Goal: Task Accomplishment & Management: Use online tool/utility

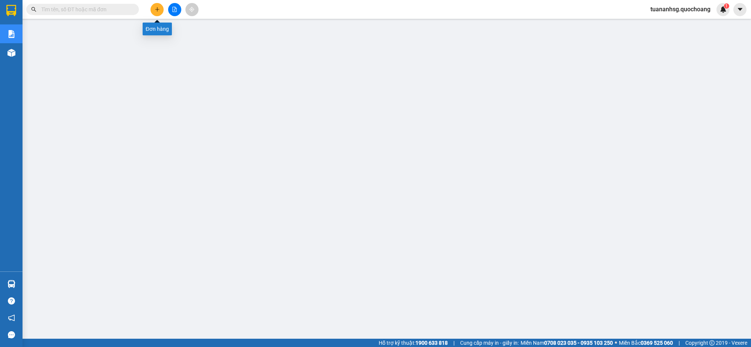
click at [154, 12] on button at bounding box center [157, 9] width 13 height 13
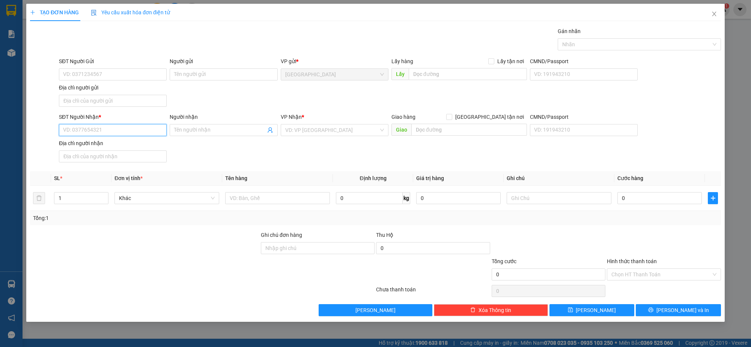
click at [139, 133] on input "SĐT Người Nhận *" at bounding box center [113, 130] width 108 height 12
type input "000000000000"
click at [199, 124] on span at bounding box center [224, 130] width 108 height 12
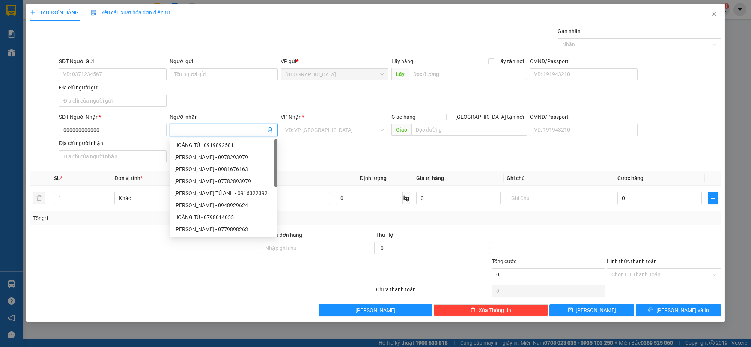
click at [200, 129] on input "Người nhận" at bounding box center [219, 130] width 91 height 8
type input "NGỌC"
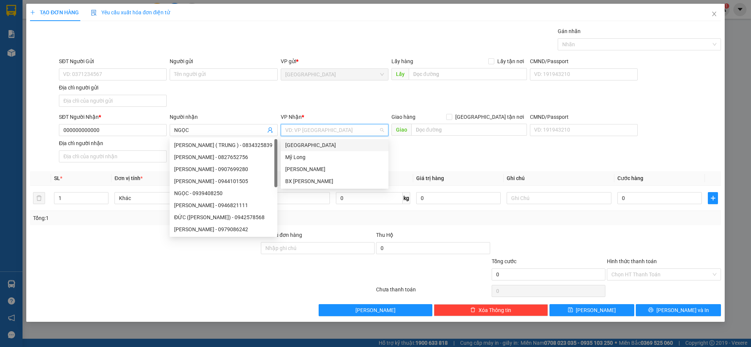
click at [322, 131] on input "search" at bounding box center [331, 129] width 93 height 11
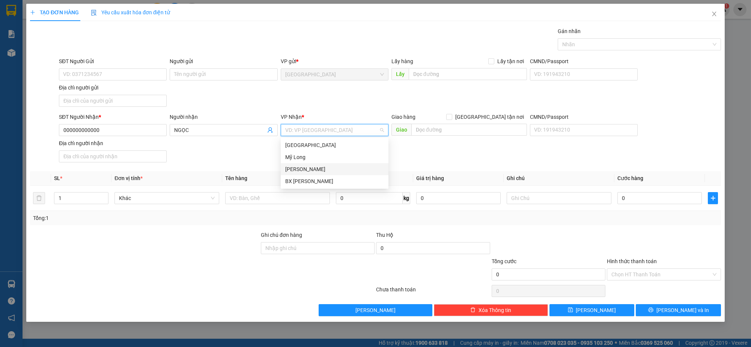
click at [299, 169] on div "[PERSON_NAME]" at bounding box center [334, 169] width 99 height 8
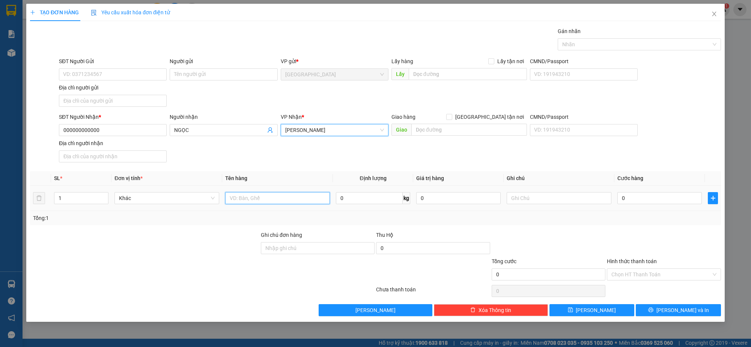
click at [259, 203] on input "text" at bounding box center [277, 198] width 105 height 12
type input "THÙNG"
click at [643, 202] on input "0" at bounding box center [660, 198] width 84 height 12
type input "8"
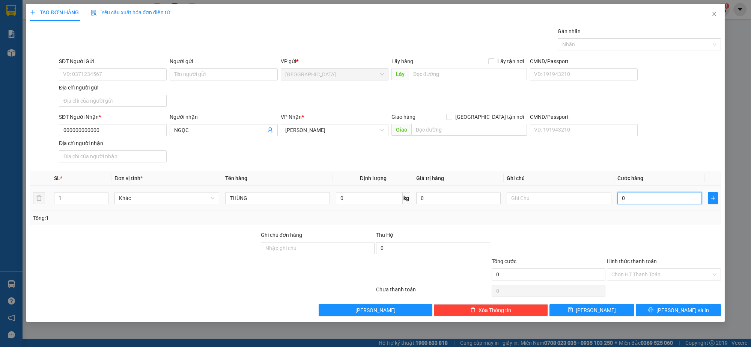
type input "8"
type input "80"
type input "80.000"
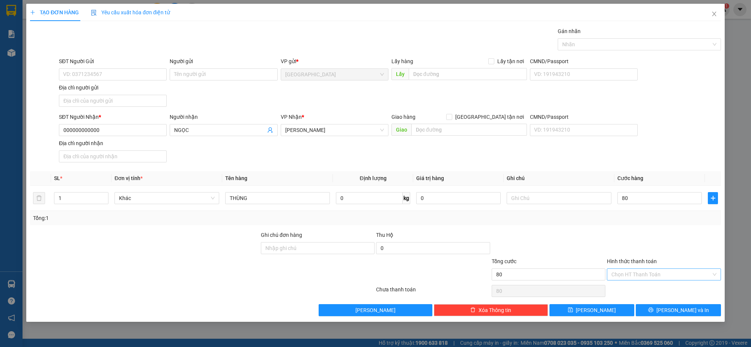
type input "80.000"
drag, startPoint x: 646, startPoint y: 270, endPoint x: 646, endPoint y: 279, distance: 8.3
click at [646, 271] on input "Hình thức thanh toán" at bounding box center [661, 273] width 99 height 11
click at [646, 289] on div "Tại văn phòng" at bounding box center [664, 289] width 105 height 8
type input "0"
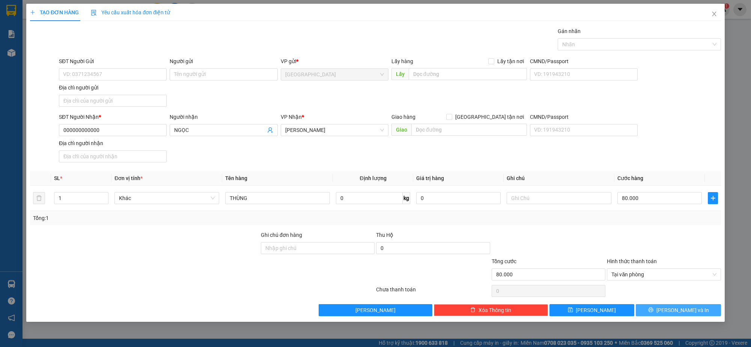
click at [661, 310] on button "Lưu và In" at bounding box center [678, 310] width 85 height 12
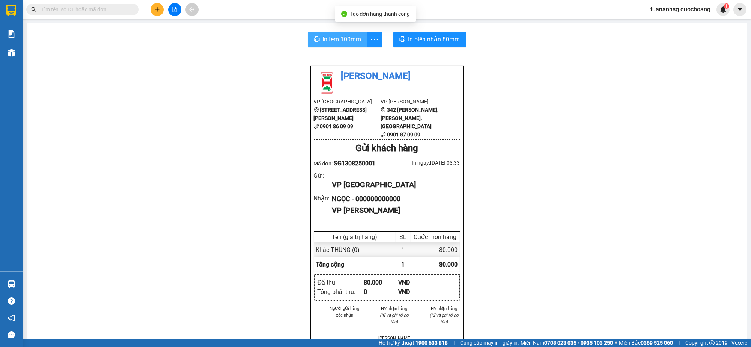
click at [349, 39] on span "In tem 100mm" at bounding box center [342, 39] width 39 height 9
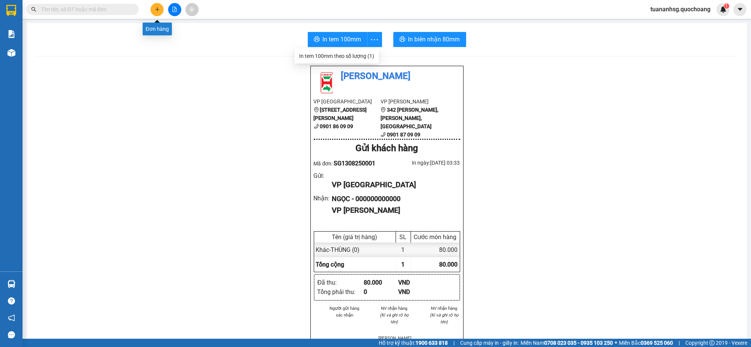
click at [157, 8] on icon "plus" at bounding box center [157, 9] width 5 height 5
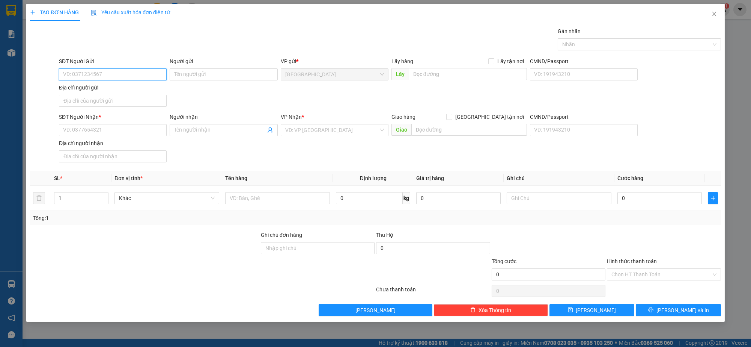
click at [136, 70] on input "SĐT Người Gửi" at bounding box center [113, 74] width 108 height 12
type input "0788942159"
click at [132, 90] on div "0788942159 - LÊ HOÀNG NHỰT MINH" at bounding box center [112, 89] width 99 height 8
type input "[PERSON_NAME]"
type input "0788942159"
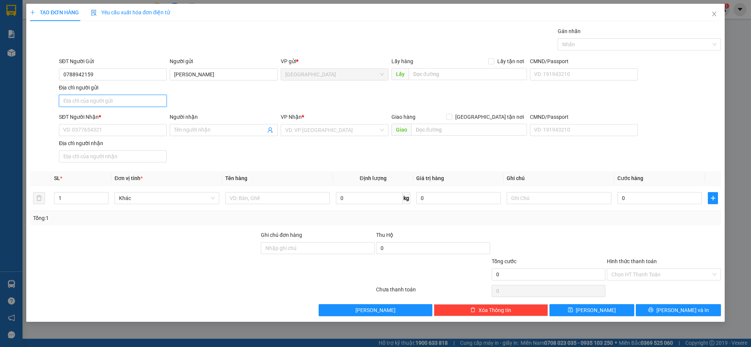
click at [126, 102] on input "Địa chỉ người gửi" at bounding box center [113, 101] width 108 height 12
type input "CHỢ ĐẦU MỐI THỦ ĐỨC"
click at [102, 131] on input "SĐT Người Nhận *" at bounding box center [113, 130] width 108 height 12
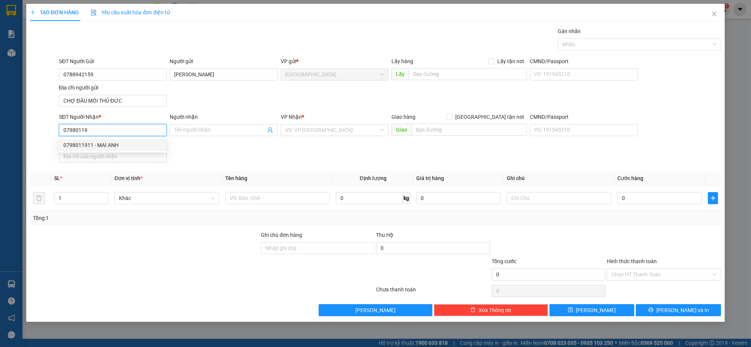
click at [113, 144] on div "0798011911 - MAI ANH" at bounding box center [112, 145] width 99 height 8
type input "0798011911"
type input "MAI ANH"
type input "0798011911"
type input "2"
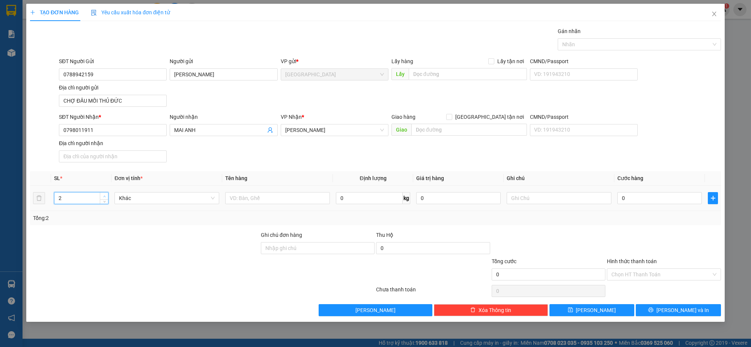
click at [104, 192] on span "Increase Value" at bounding box center [104, 195] width 8 height 7
click at [250, 197] on input "text" at bounding box center [277, 198] width 105 height 12
type input "THÙNG"
click at [682, 312] on span "Lưu và In" at bounding box center [683, 310] width 53 height 8
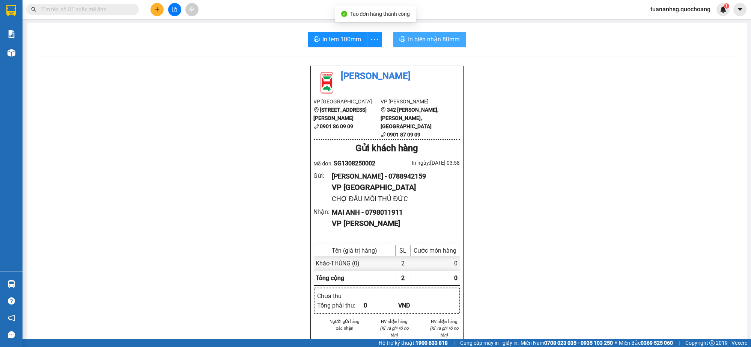
click at [435, 33] on button "In biên nhận 80mm" at bounding box center [429, 39] width 73 height 15
click at [349, 42] on span "In tem 100mm" at bounding box center [342, 39] width 39 height 9
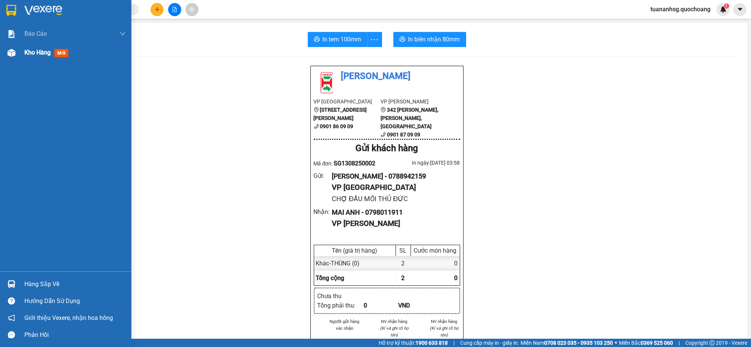
click at [27, 51] on span "Kho hàng" at bounding box center [37, 52] width 26 height 7
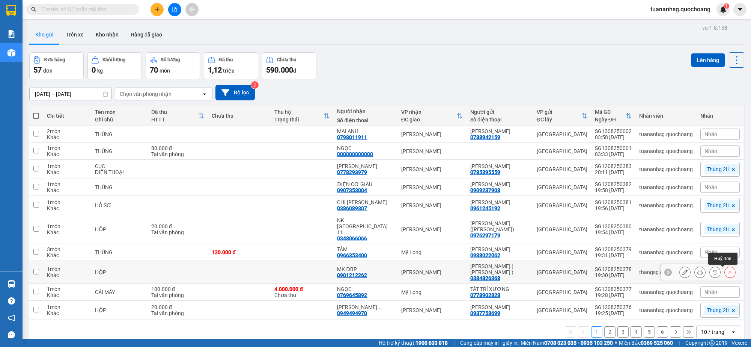
scroll to position [34, 0]
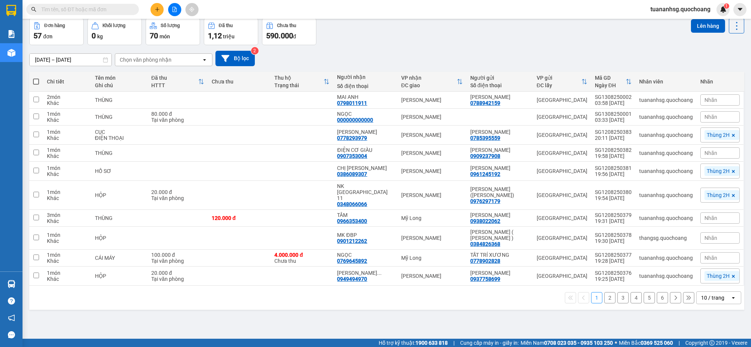
click at [720, 298] on div "10 / trang" at bounding box center [714, 297] width 34 height 12
click at [708, 284] on span "100 / trang" at bounding box center [708, 281] width 27 height 8
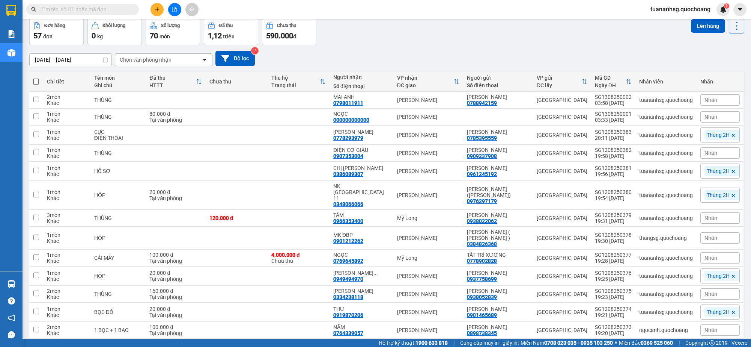
click at [38, 81] on span at bounding box center [36, 81] width 6 height 6
click at [36, 78] on input "checkbox" at bounding box center [36, 78] width 0 height 0
checkbox input "true"
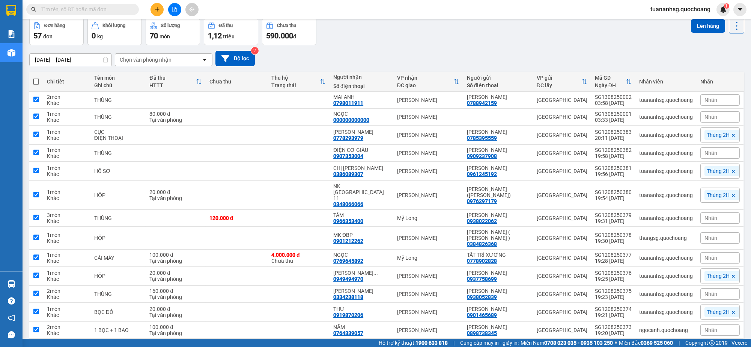
checkbox input "true"
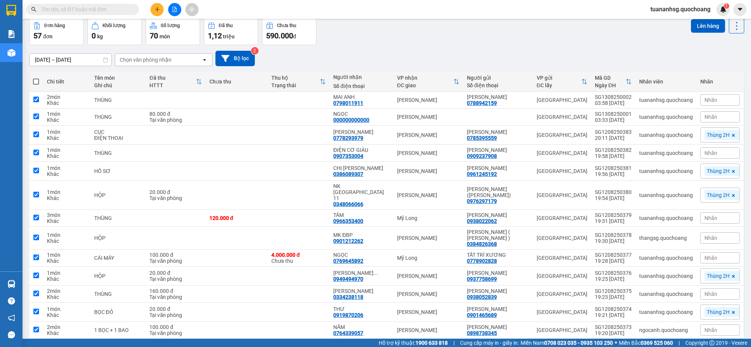
checkbox input "true"
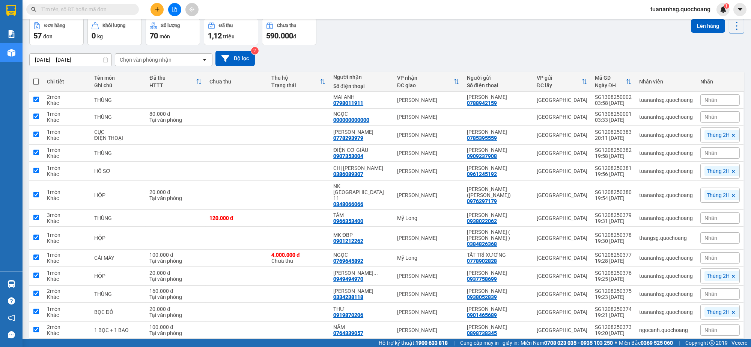
checkbox input "true"
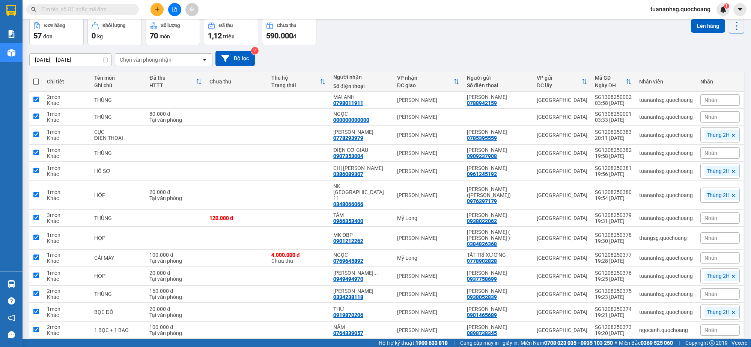
checkbox input "true"
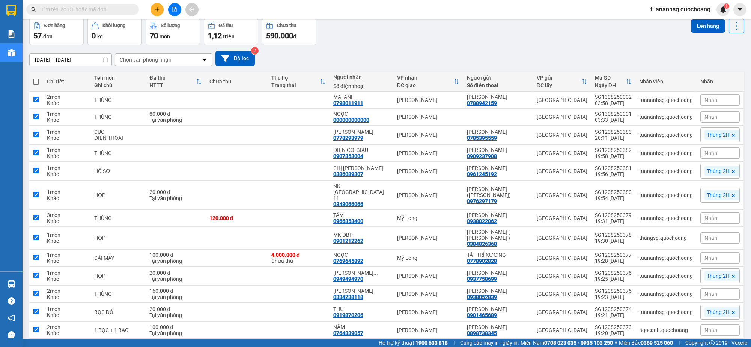
checkbox input "true"
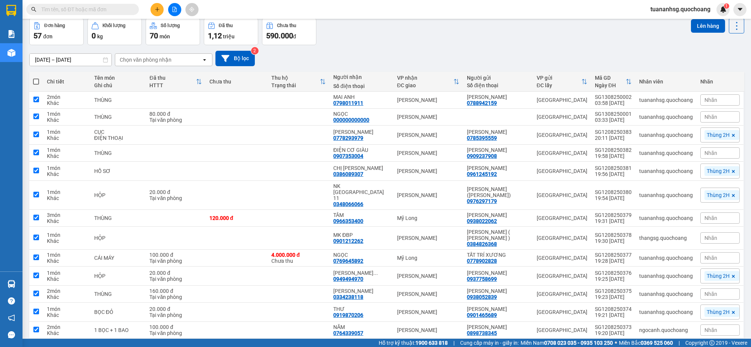
checkbox input "true"
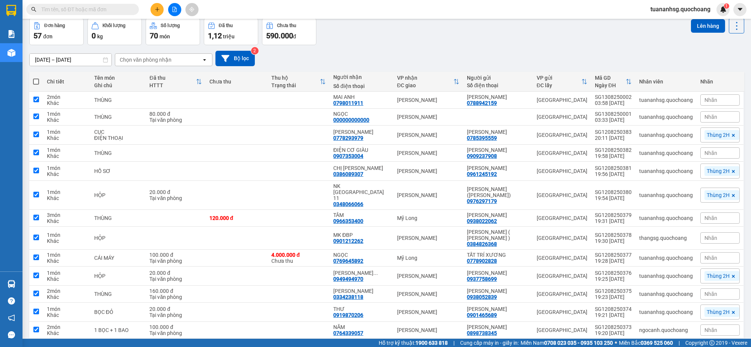
checkbox input "true"
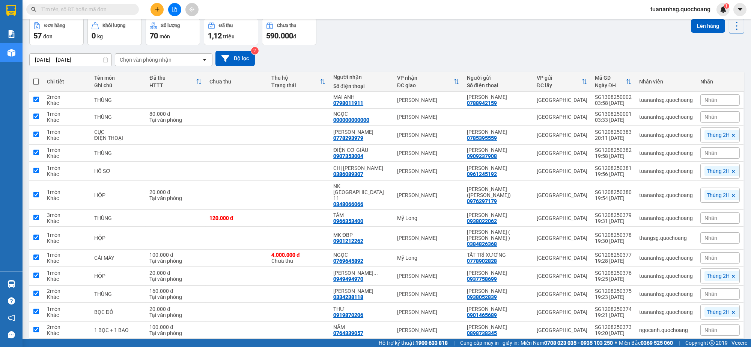
checkbox input "true"
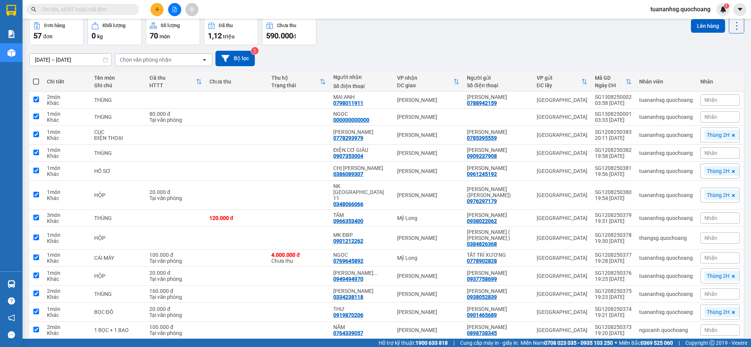
checkbox input "true"
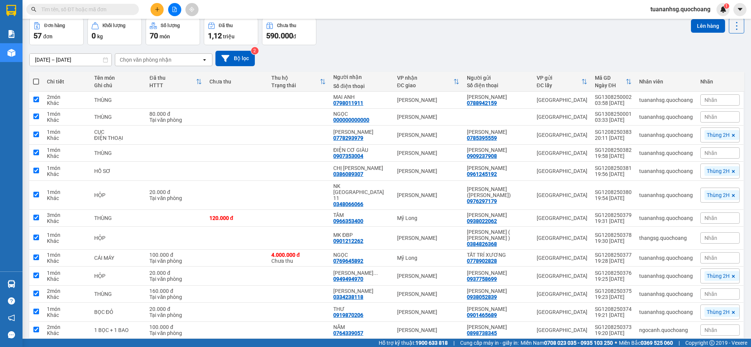
checkbox input "true"
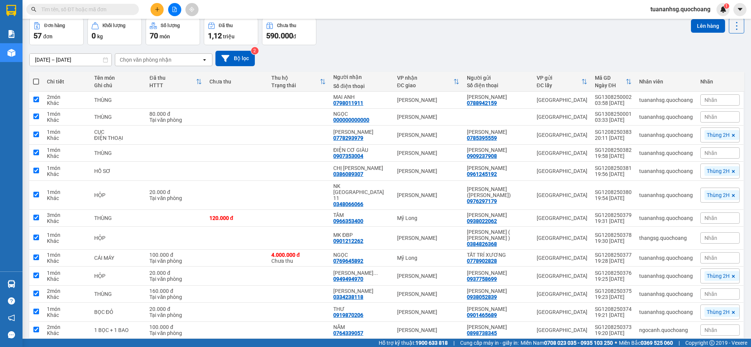
checkbox input "true"
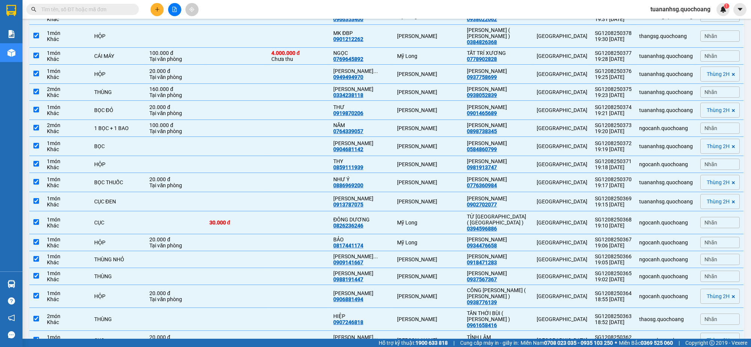
scroll to position [269, 0]
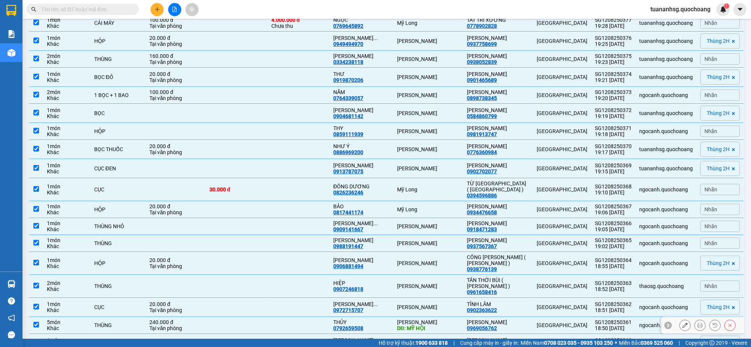
click at [238, 324] on td at bounding box center [237, 324] width 62 height 17
checkbox input "false"
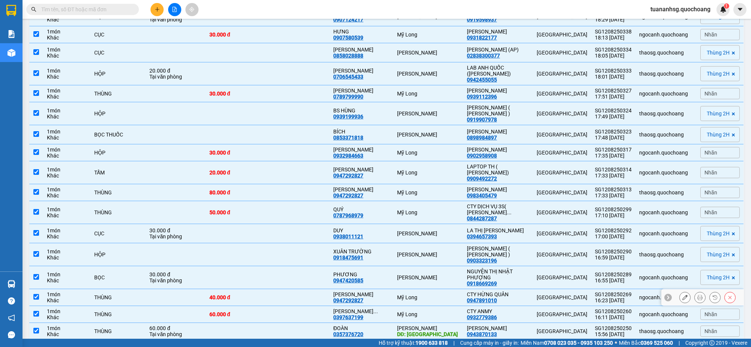
scroll to position [879, 0]
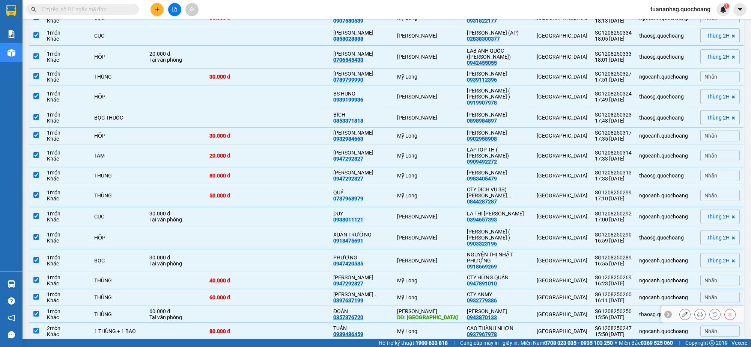
click at [249, 306] on td at bounding box center [237, 314] width 62 height 17
checkbox input "false"
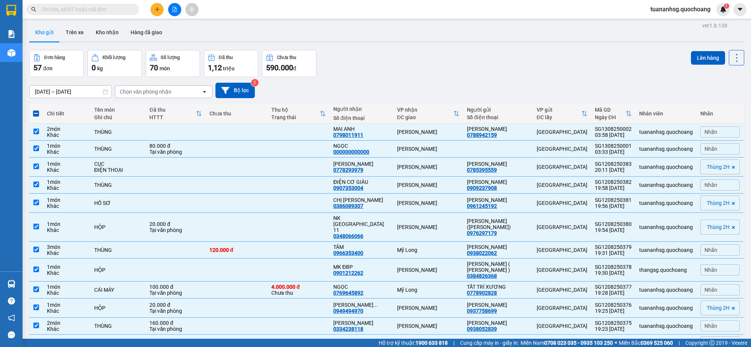
scroll to position [0, 0]
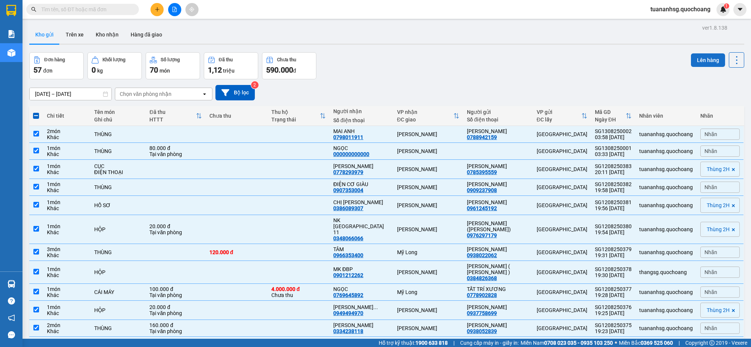
click at [706, 60] on button "Lên hàng" at bounding box center [708, 60] width 34 height 14
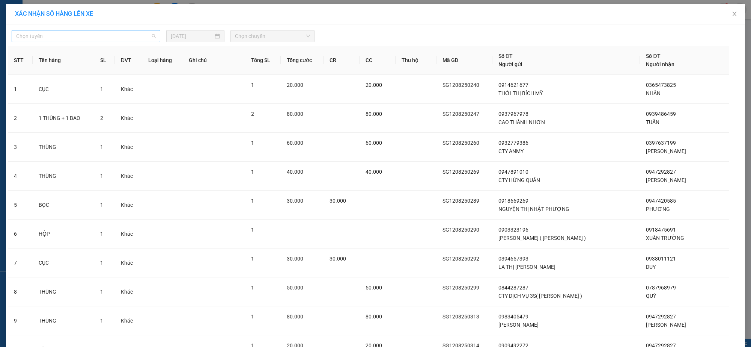
click at [75, 35] on span "Chọn tuyến" at bounding box center [86, 35] width 140 height 11
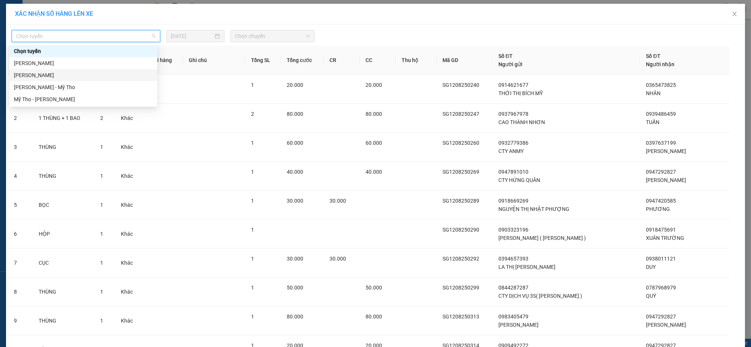
click at [52, 74] on div "[PERSON_NAME]" at bounding box center [83, 75] width 139 height 8
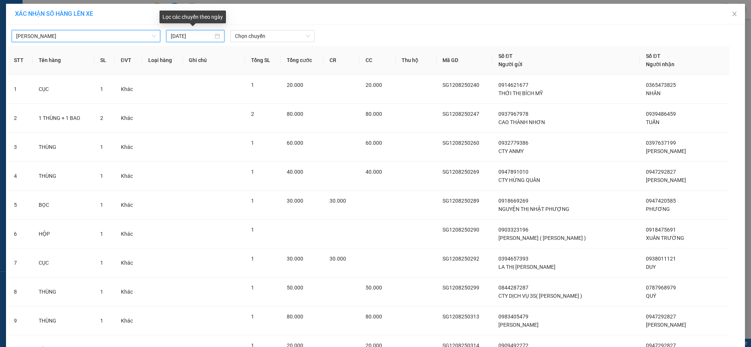
click at [182, 38] on input "[DATE]" at bounding box center [192, 36] width 42 height 8
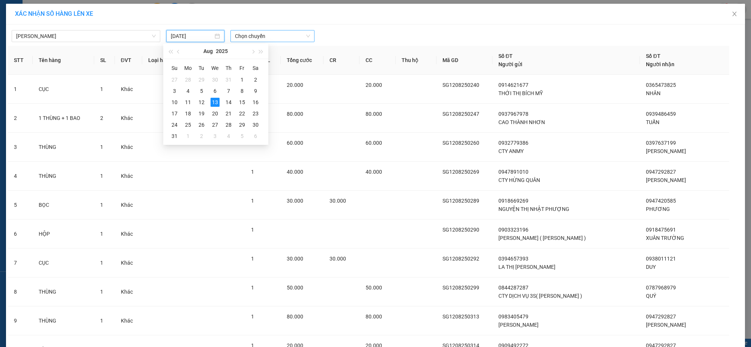
click at [285, 36] on span "Chọn chuyến" at bounding box center [272, 35] width 75 height 11
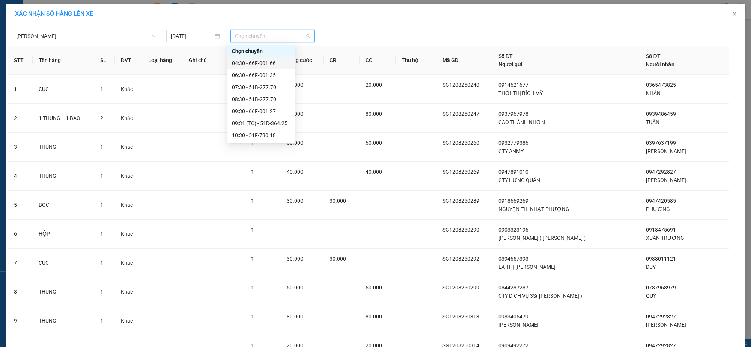
click at [258, 62] on div "04:30 - 66F-001.66" at bounding box center [261, 63] width 59 height 8
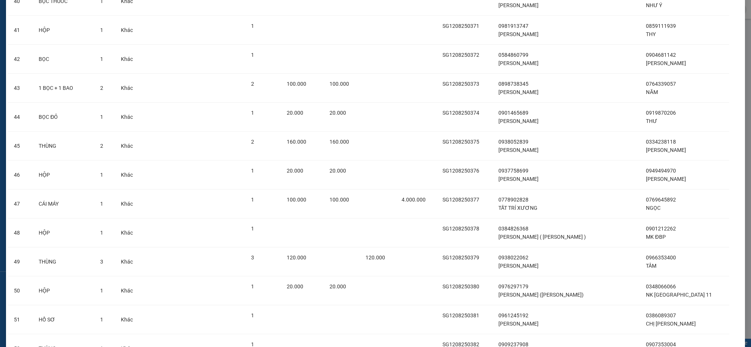
scroll to position [1377, 0]
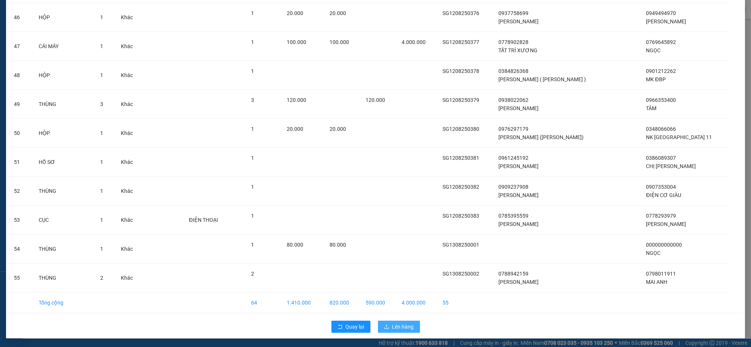
click at [394, 327] on span "Lên hàng" at bounding box center [403, 326] width 22 height 8
